Goal: Task Accomplishment & Management: Complete application form

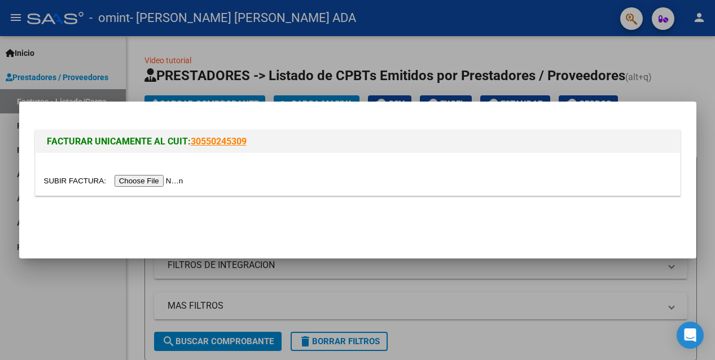
click at [146, 179] on input "file" at bounding box center [115, 181] width 143 height 12
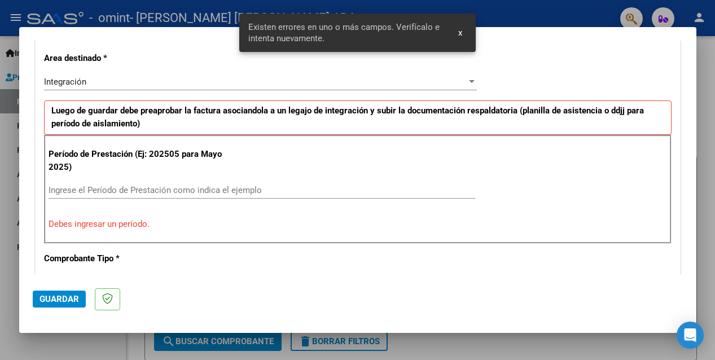
scroll to position [724, 0]
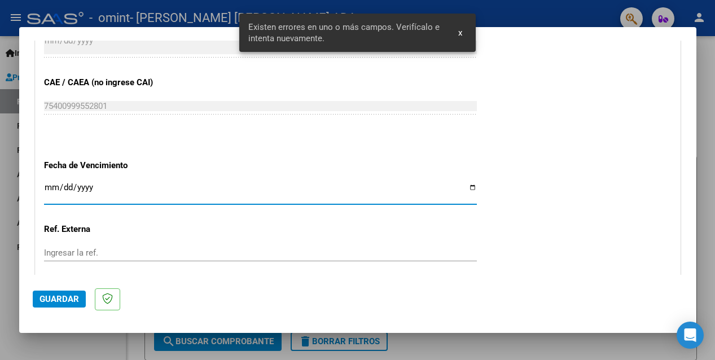
click at [47, 187] on input "Ingresar la fecha" at bounding box center [260, 192] width 433 height 18
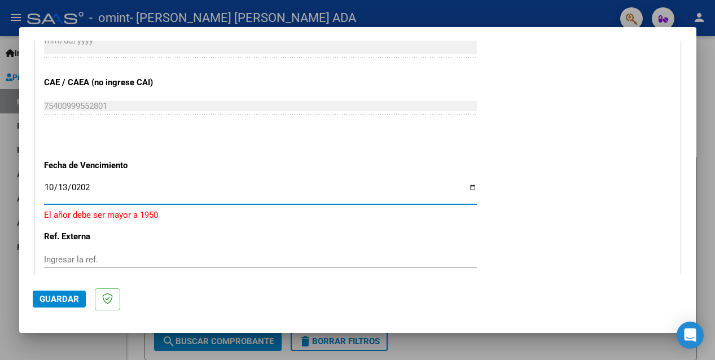
type input "[DATE]"
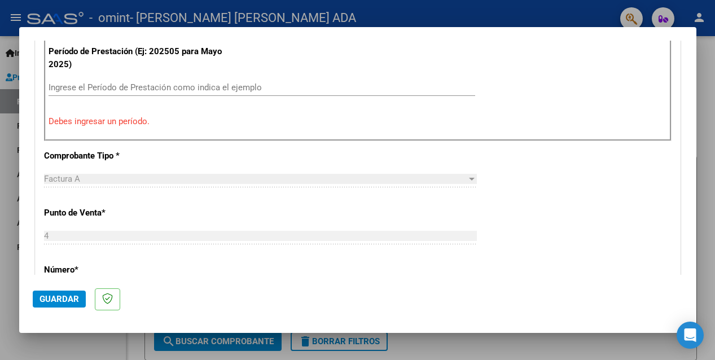
scroll to position [338, 0]
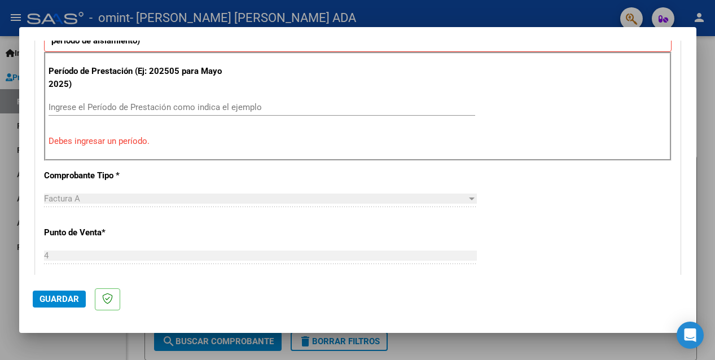
click at [80, 101] on div "Ingrese el Período de Prestación como indica el ejemplo" at bounding box center [262, 107] width 427 height 17
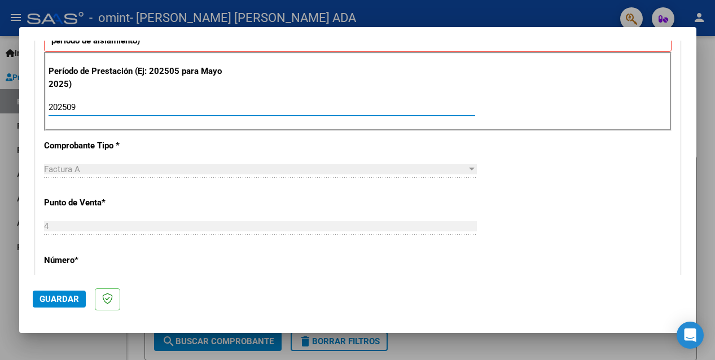
type input "202509"
click at [68, 296] on span "Guardar" at bounding box center [60, 299] width 40 height 10
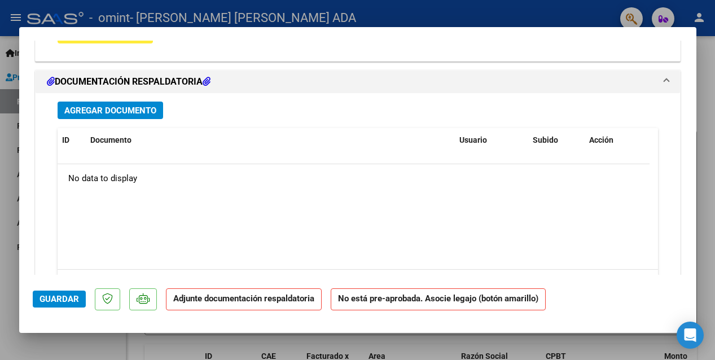
scroll to position [827, 0]
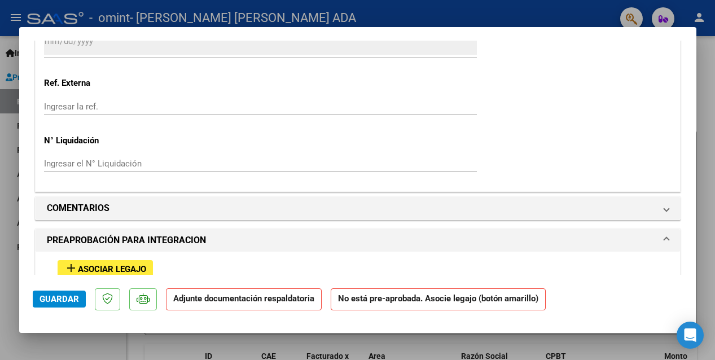
click at [107, 266] on span "Asociar Legajo" at bounding box center [112, 269] width 68 height 10
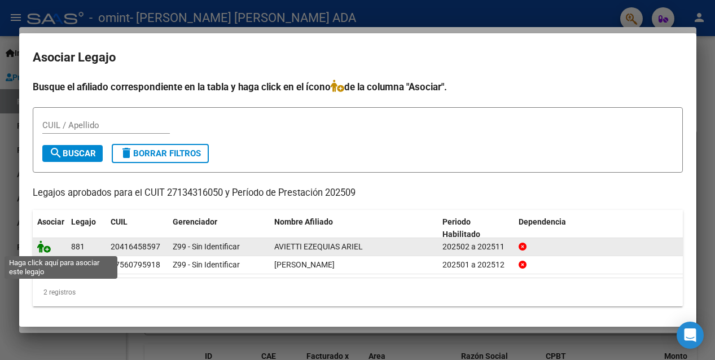
click at [47, 248] on icon at bounding box center [44, 246] width 14 height 12
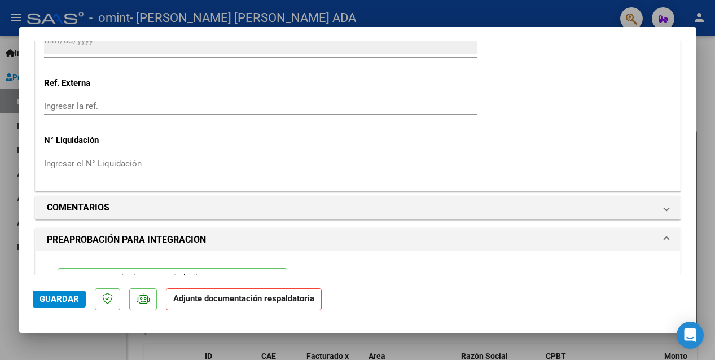
scroll to position [1092, 0]
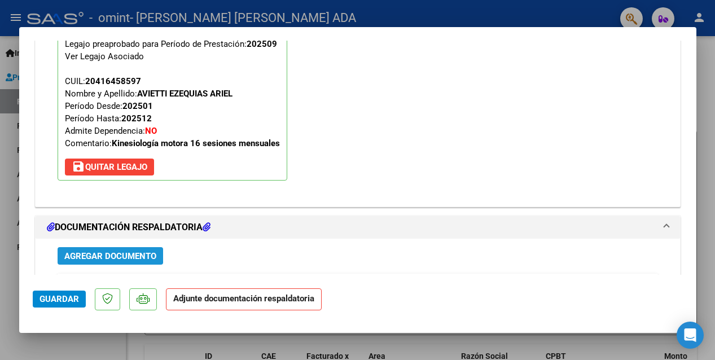
click at [75, 251] on span "Agregar Documento" at bounding box center [110, 256] width 92 height 10
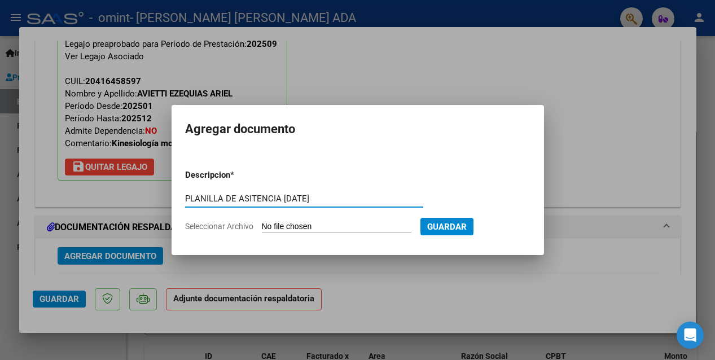
type input "PLANILLA DE ASITENCIA [DATE]"
click at [312, 227] on input "Seleccionar Archivo" at bounding box center [337, 227] width 150 height 11
type input "C:\fakepath\[PERSON_NAME] [DATE].pdf"
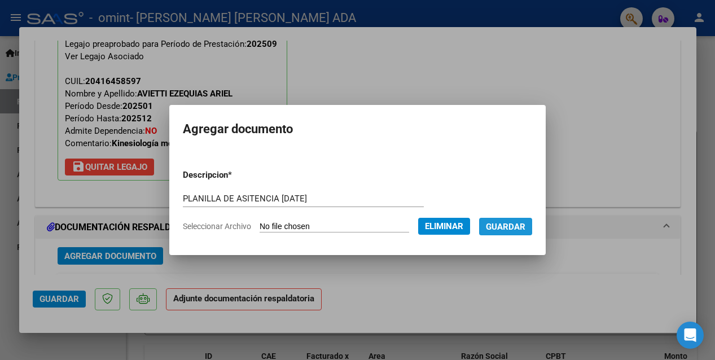
click at [503, 220] on button "Guardar" at bounding box center [505, 226] width 53 height 17
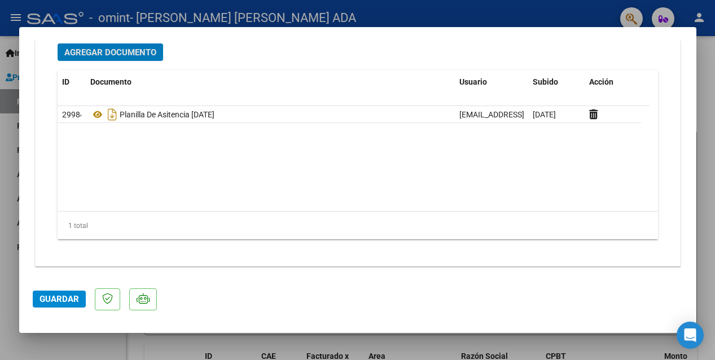
scroll to position [1061, 0]
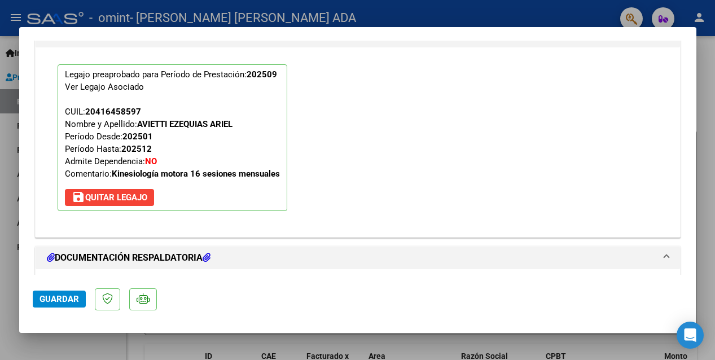
click at [53, 293] on button "Guardar" at bounding box center [59, 299] width 53 height 17
click at [8, 64] on div at bounding box center [357, 180] width 715 height 360
type input "$ 0,00"
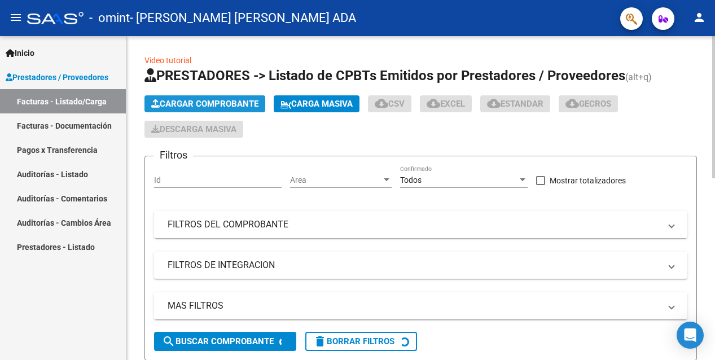
click at [186, 99] on span "Cargar Comprobante" at bounding box center [204, 104] width 107 height 10
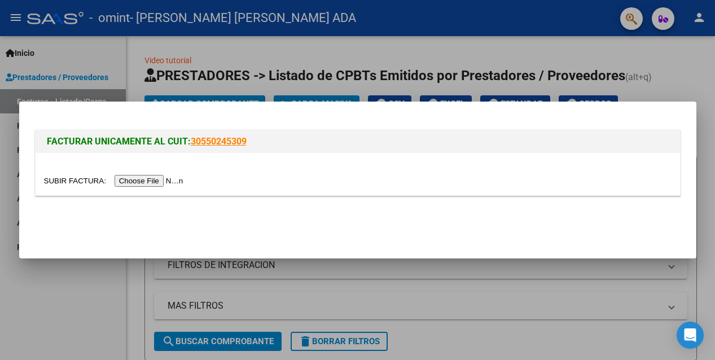
click at [151, 178] on input "file" at bounding box center [115, 181] width 143 height 12
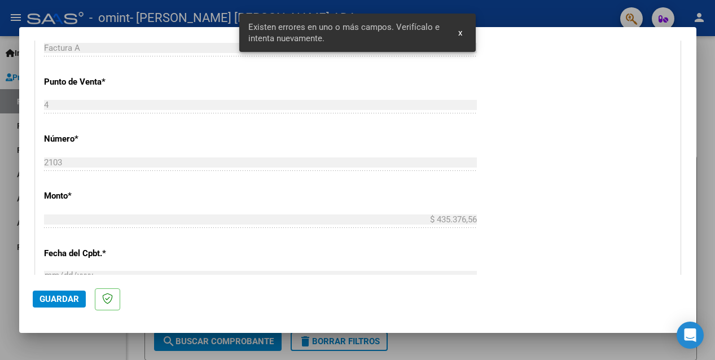
scroll to position [255, 0]
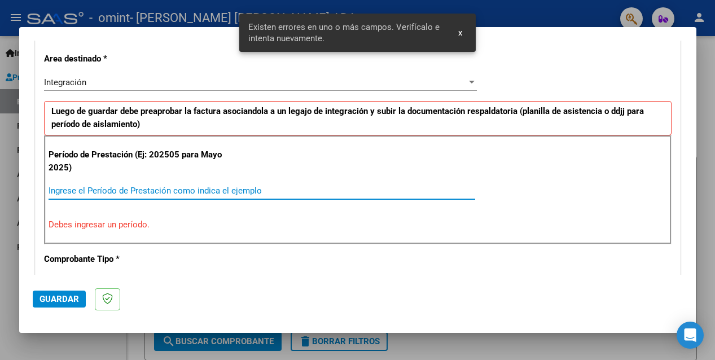
click at [85, 187] on input "Ingrese el Período de Prestación como indica el ejemplo" at bounding box center [262, 191] width 427 height 10
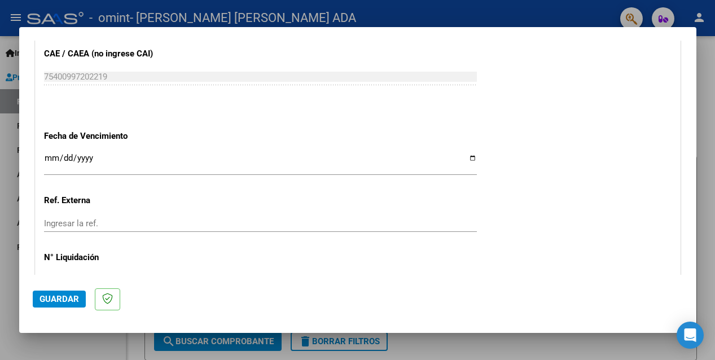
scroll to position [0, 0]
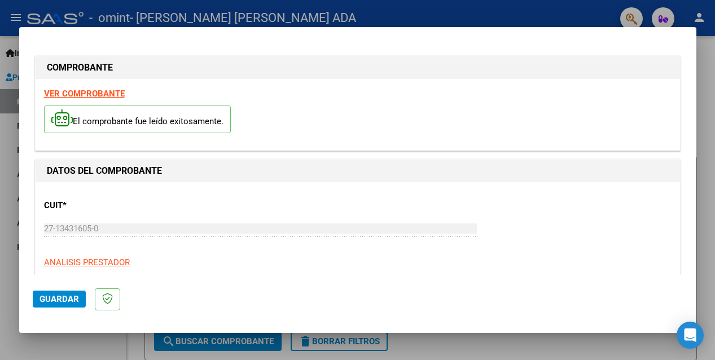
type input "202509"
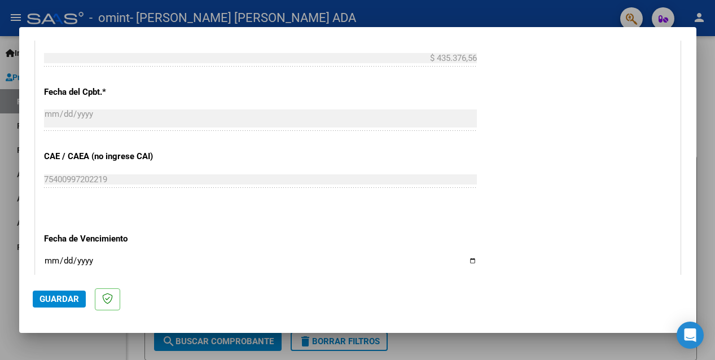
scroll to position [645, 0]
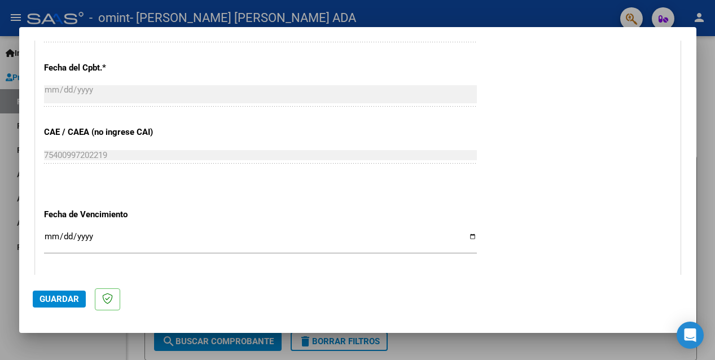
click at [47, 238] on input "Ingresar la fecha" at bounding box center [260, 241] width 433 height 18
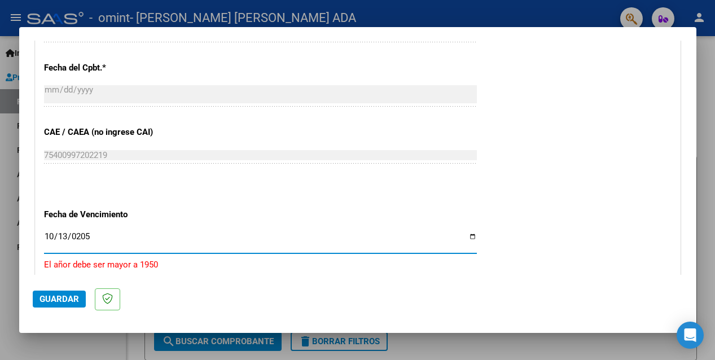
click at [82, 236] on input "0205-10-13" at bounding box center [260, 241] width 433 height 18
type input "5202-10-13"
type input "[DATE]"
click at [51, 301] on span "Guardar" at bounding box center [60, 299] width 40 height 10
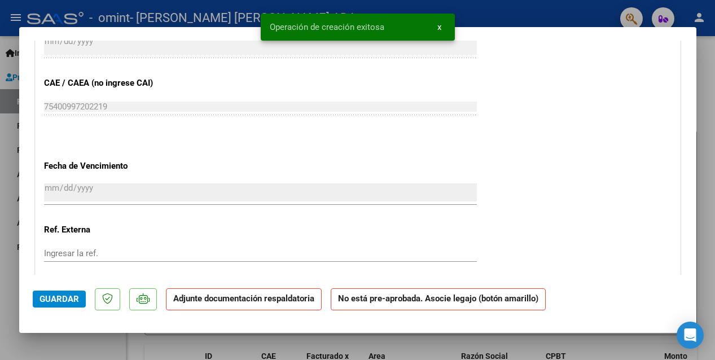
scroll to position [937, 0]
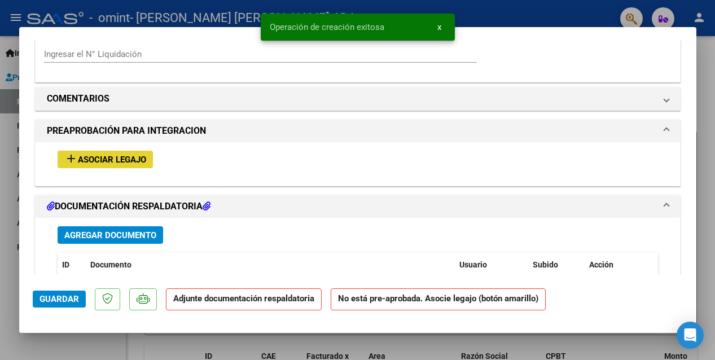
click at [106, 159] on span "Asociar Legajo" at bounding box center [112, 160] width 68 height 10
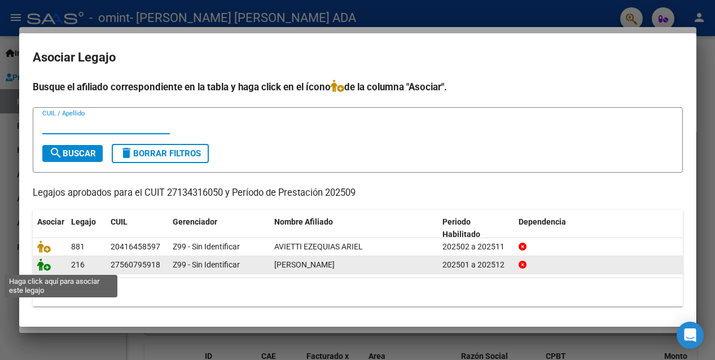
click at [39, 264] on icon at bounding box center [44, 264] width 14 height 12
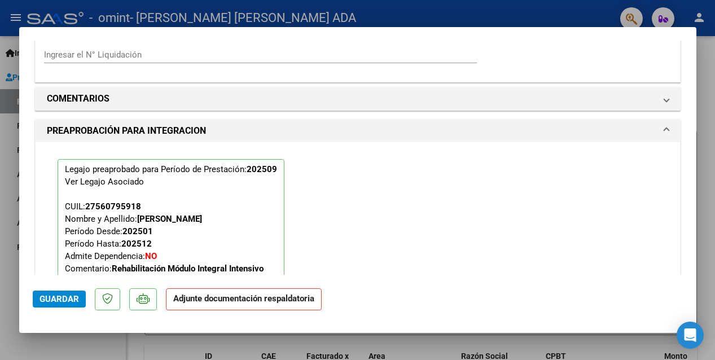
scroll to position [1200, 0]
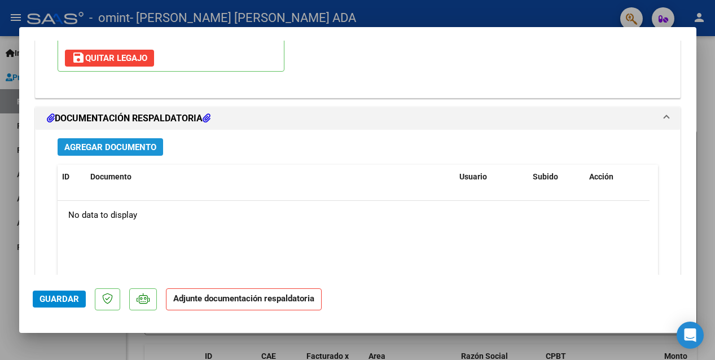
click at [102, 143] on span "Agregar Documento" at bounding box center [110, 147] width 92 height 10
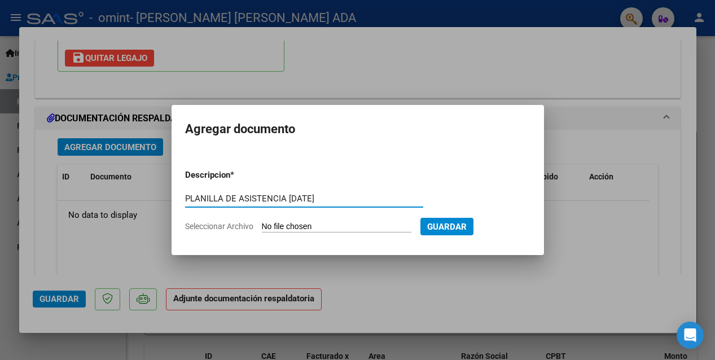
type input "PLANILLA DE ASISTENCIA [DATE]"
click at [300, 223] on input "Seleccionar Archivo" at bounding box center [337, 227] width 150 height 11
type input "C:\fakepath\[PERSON_NAME] [DATE].pdf"
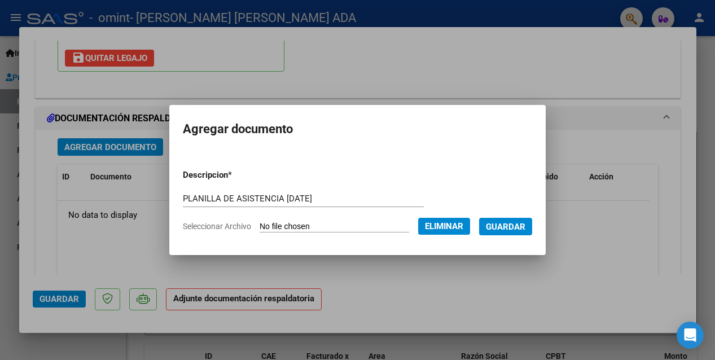
click at [514, 226] on span "Guardar" at bounding box center [506, 227] width 40 height 10
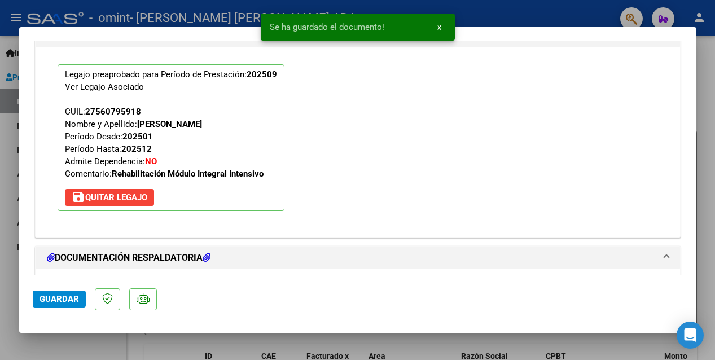
scroll to position [1295, 0]
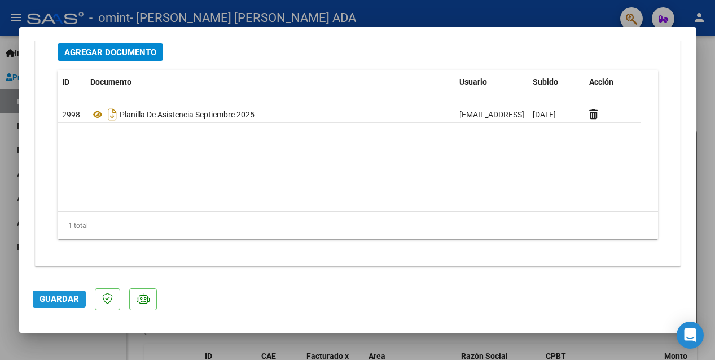
click at [58, 295] on span "Guardar" at bounding box center [60, 299] width 40 height 10
click at [350, 10] on div at bounding box center [357, 180] width 715 height 360
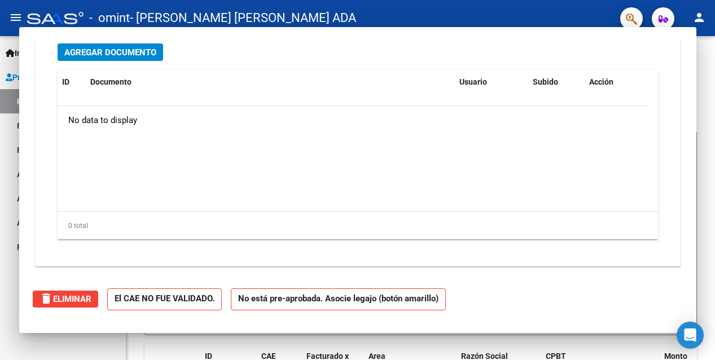
scroll to position [0, 0]
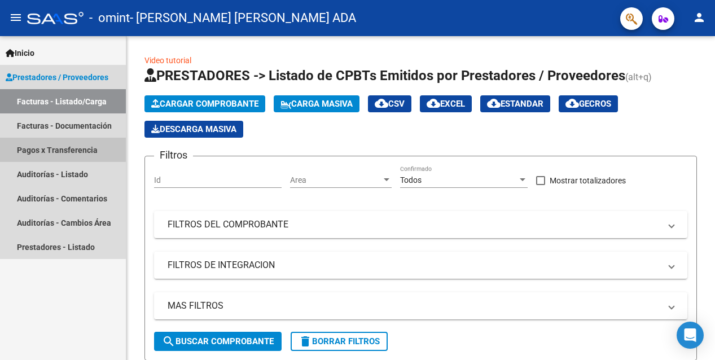
click at [47, 148] on link "Pagos x Transferencia" at bounding box center [63, 150] width 126 height 24
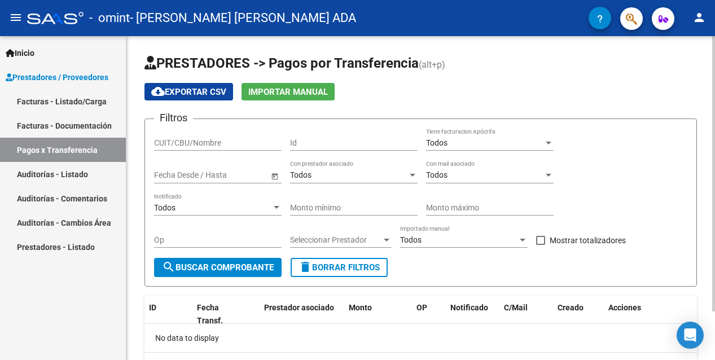
click at [184, 148] on div "CUIT/CBU/Nombre" at bounding box center [218, 139] width 128 height 23
click at [294, 138] on input "Id" at bounding box center [354, 143] width 128 height 10
click at [161, 144] on input "CUIT/CBU/Nombre" at bounding box center [218, 143] width 128 height 10
type input "27134316050"
click at [271, 174] on span "Open calendar" at bounding box center [274, 175] width 27 height 27
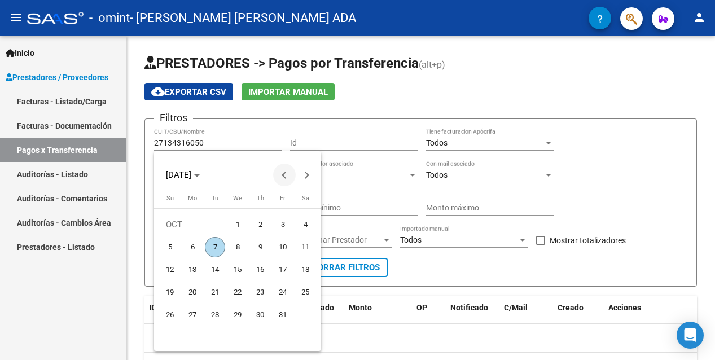
click at [282, 173] on span "Previous month" at bounding box center [284, 175] width 23 height 23
click at [349, 125] on div at bounding box center [357, 180] width 715 height 360
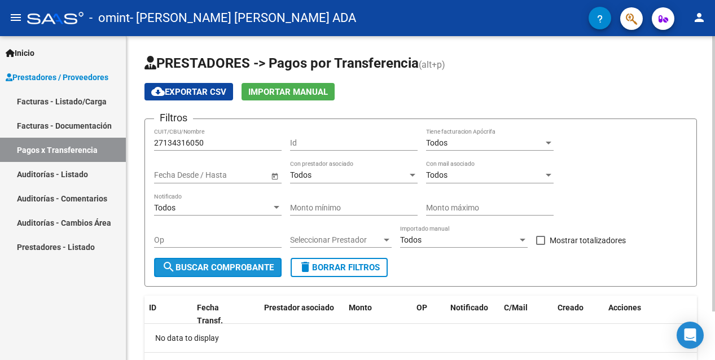
click at [230, 262] on span "search Buscar Comprobante" at bounding box center [218, 267] width 112 height 10
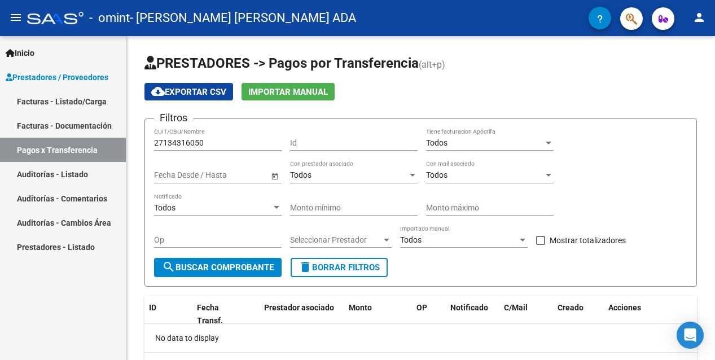
click at [31, 150] on link "Pagos x Transferencia" at bounding box center [63, 150] width 126 height 24
